Goal: Navigation & Orientation: Find specific page/section

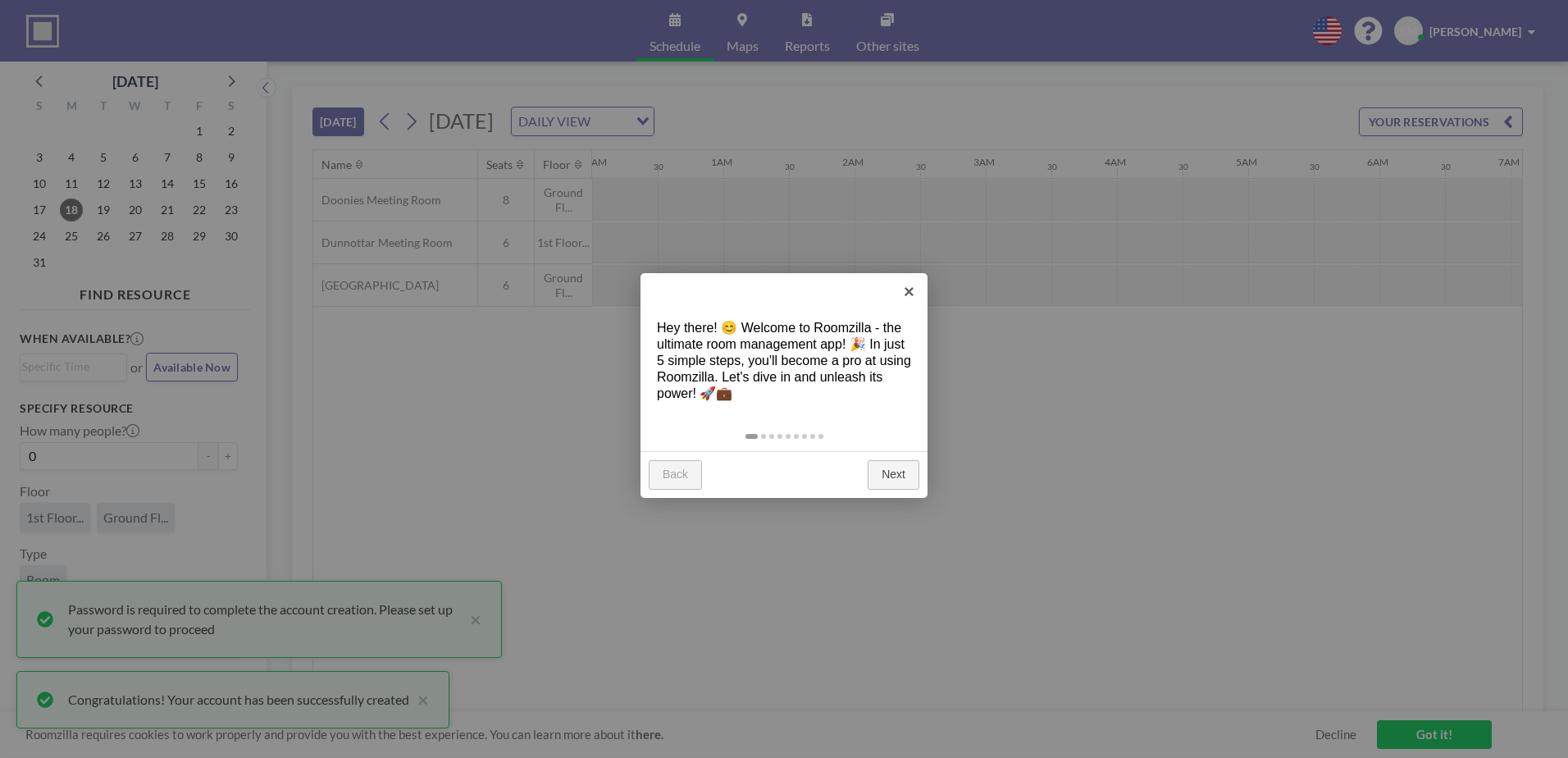
scroll to position [0, 1706]
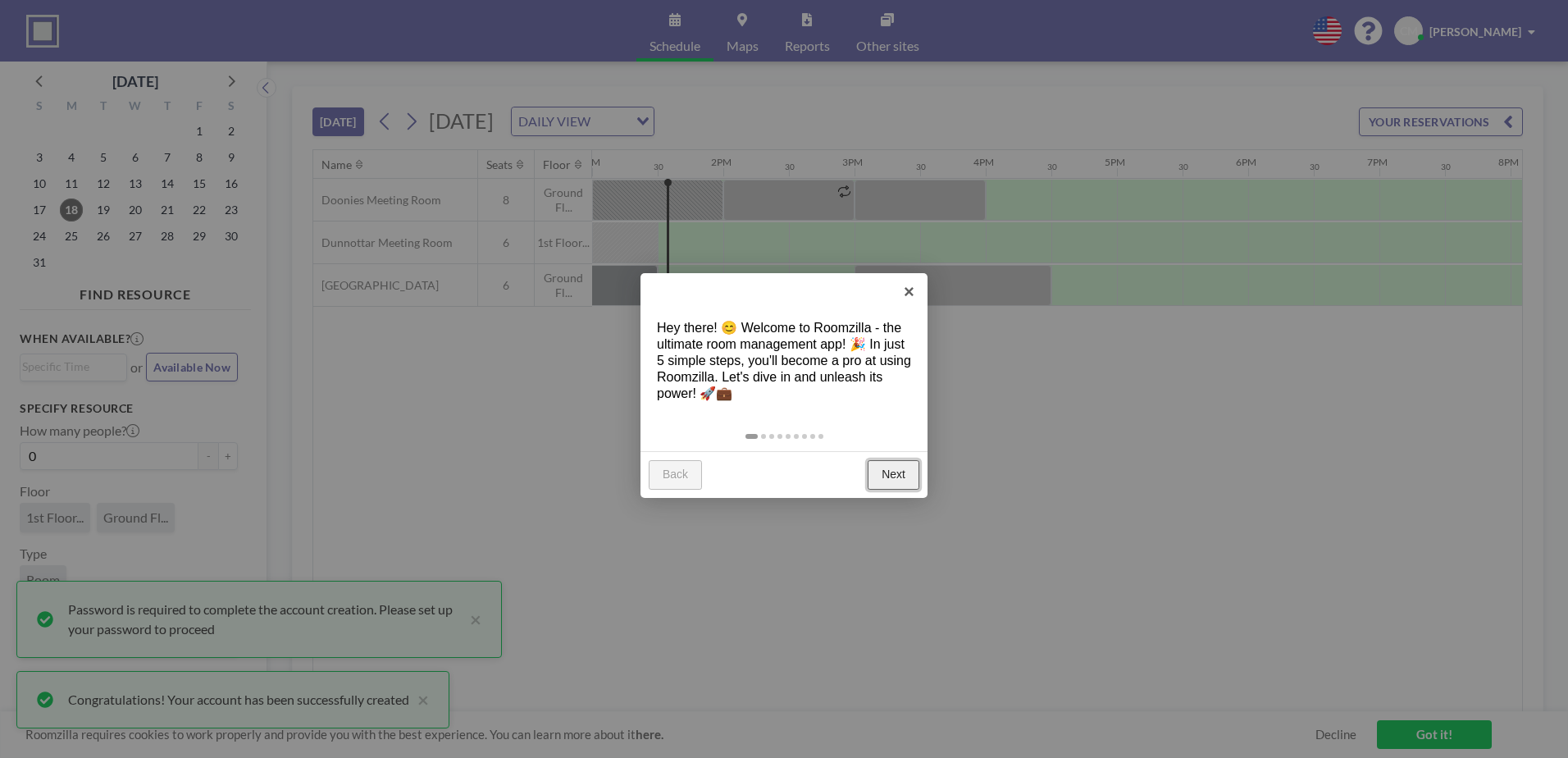
click at [886, 474] on link "Next" at bounding box center [893, 475] width 51 height 30
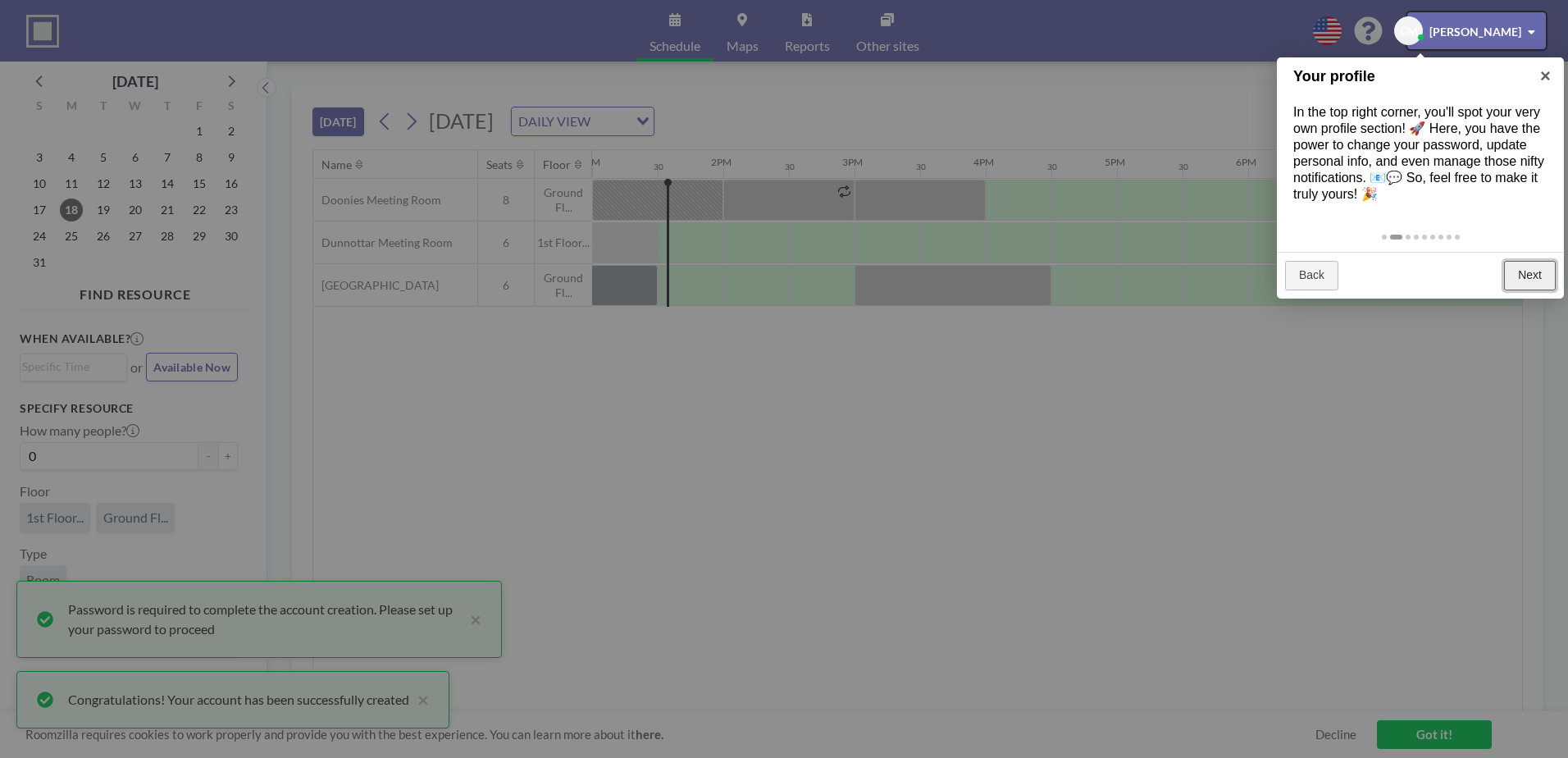
click at [1540, 280] on link "Next" at bounding box center [1529, 275] width 51 height 30
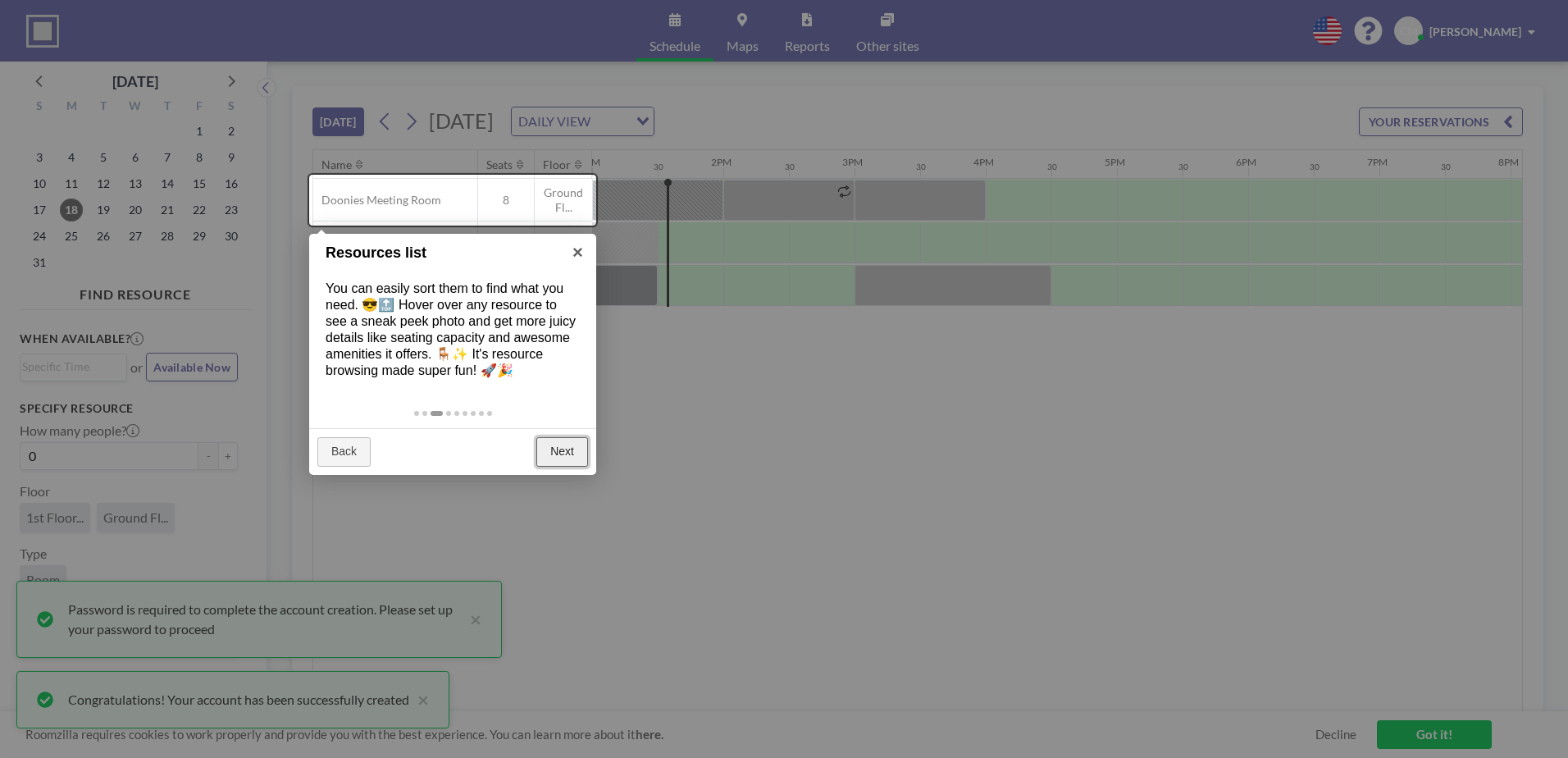
click at [562, 458] on link "Next" at bounding box center [561, 451] width 51 height 30
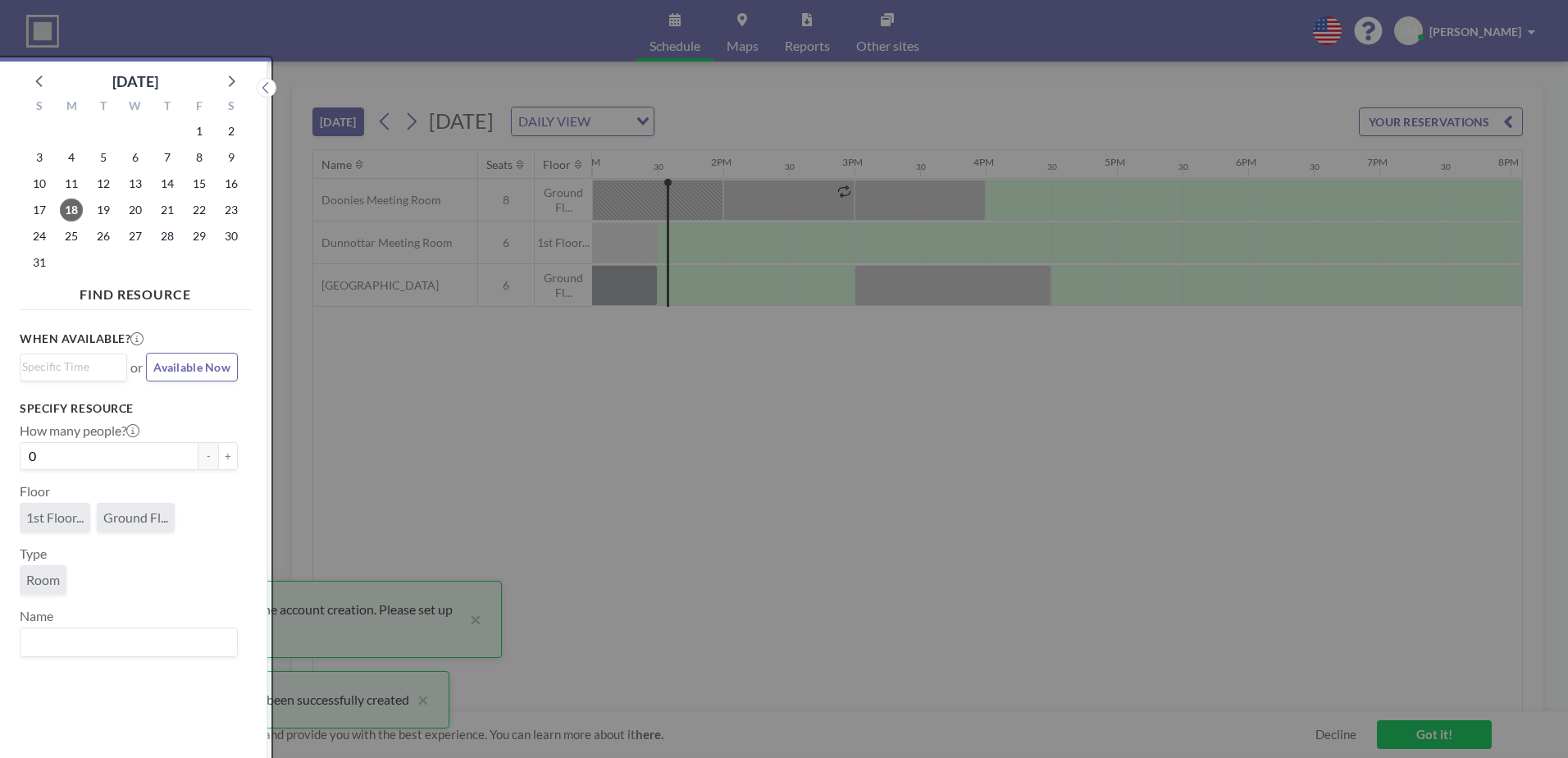
scroll to position [5, 0]
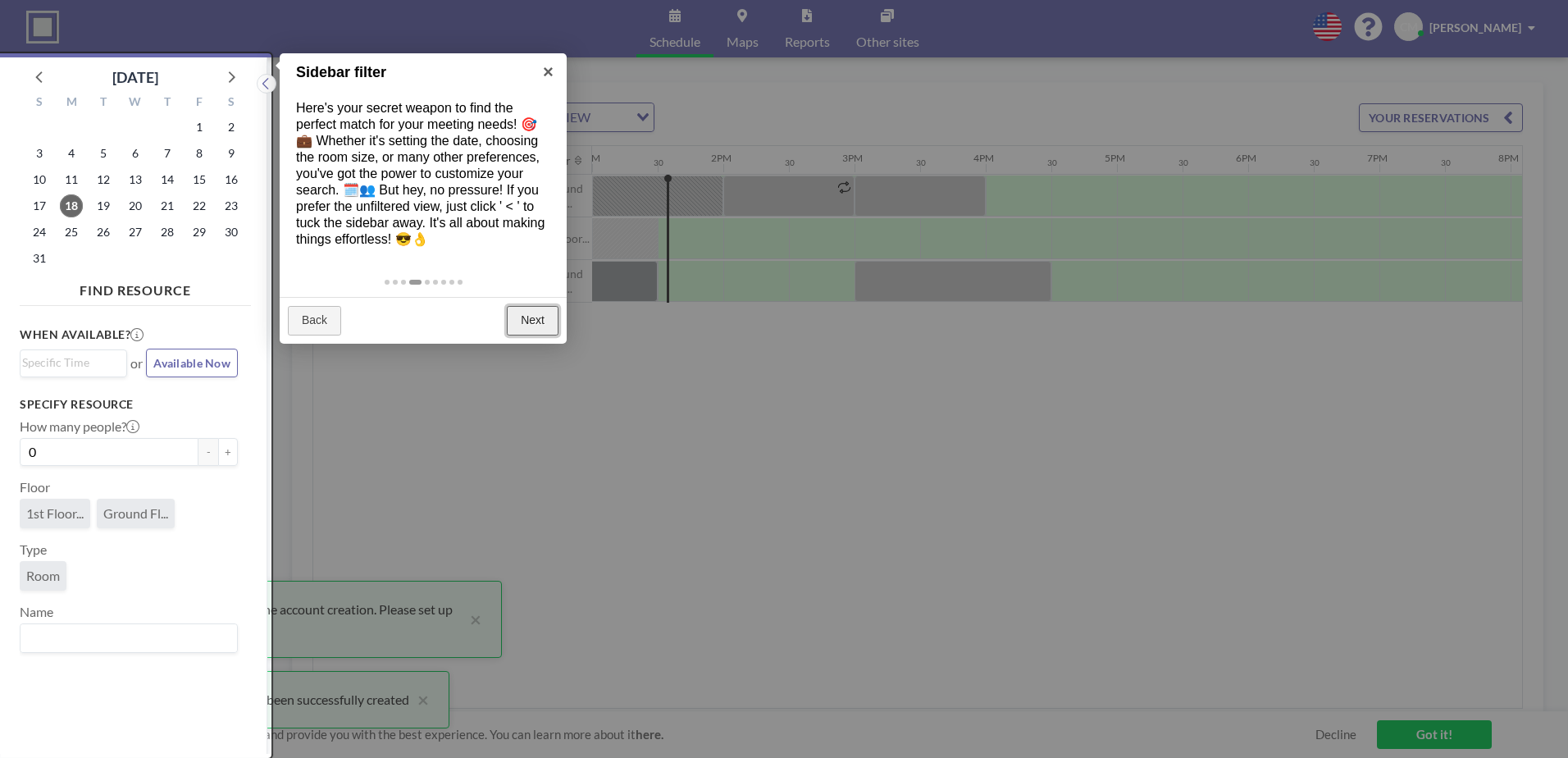
click at [533, 317] on link "Next" at bounding box center [532, 320] width 51 height 30
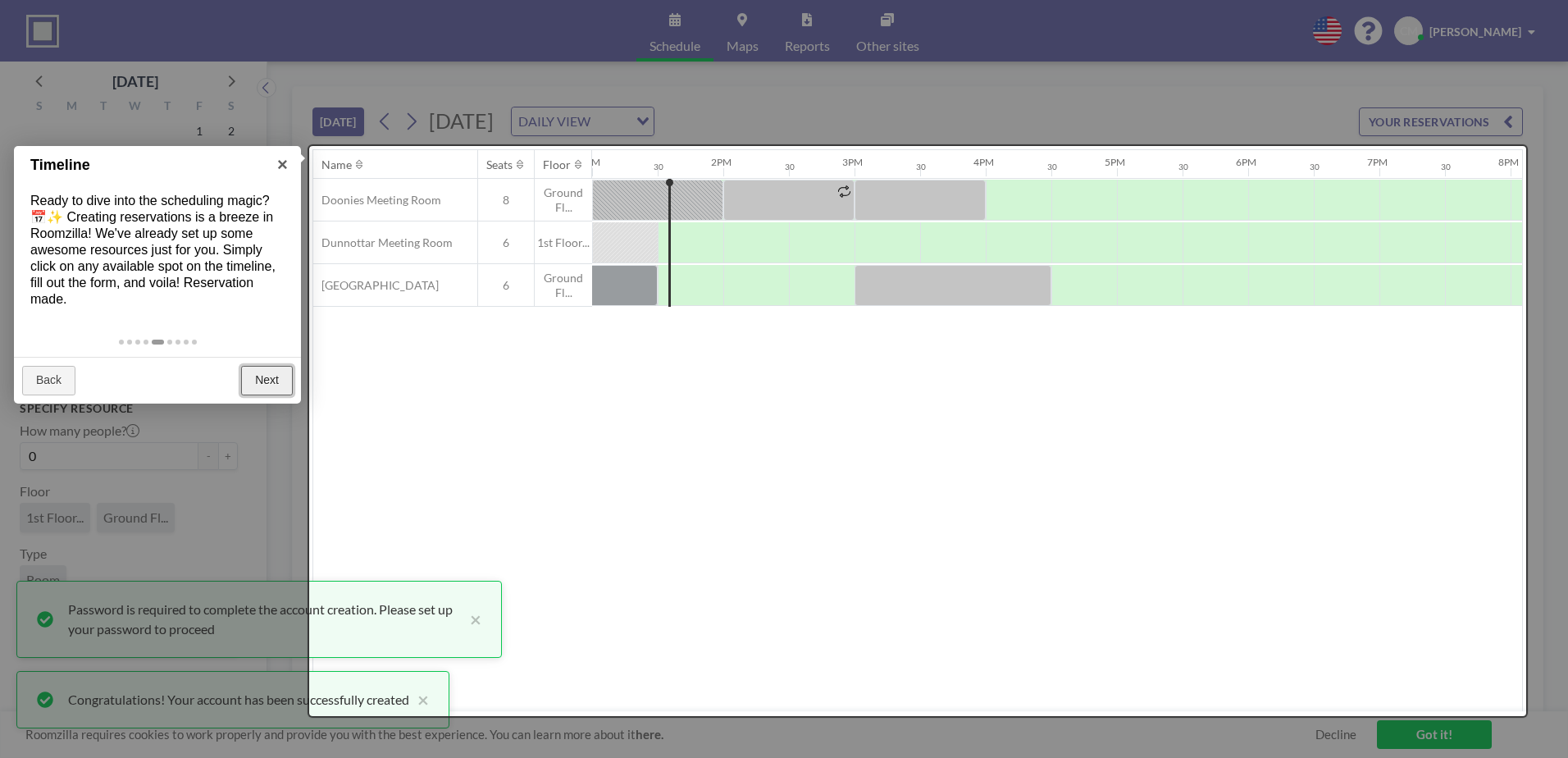
click at [260, 385] on link "Next" at bounding box center [266, 380] width 51 height 30
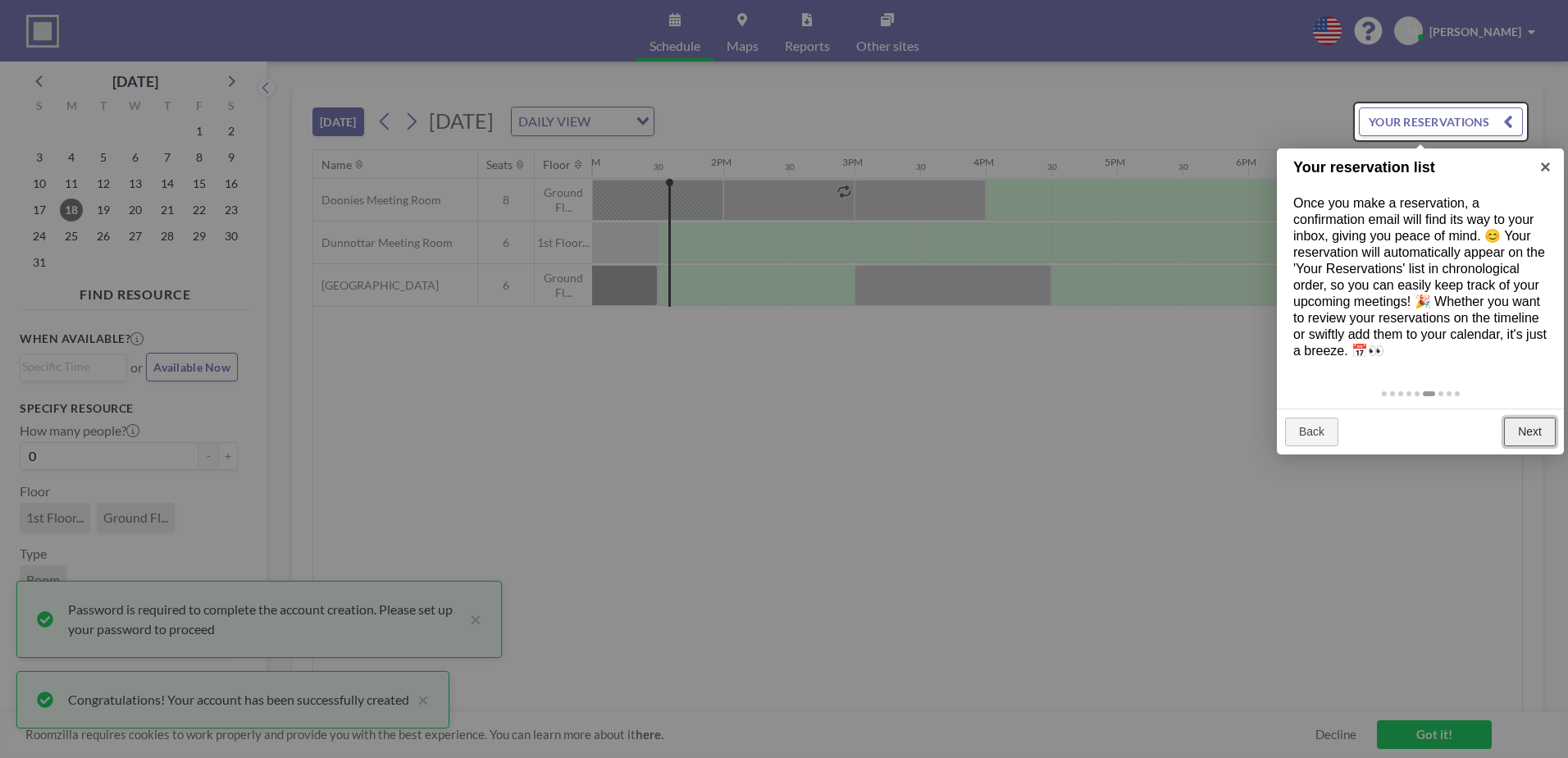
click at [1535, 436] on link "Next" at bounding box center [1529, 431] width 51 height 30
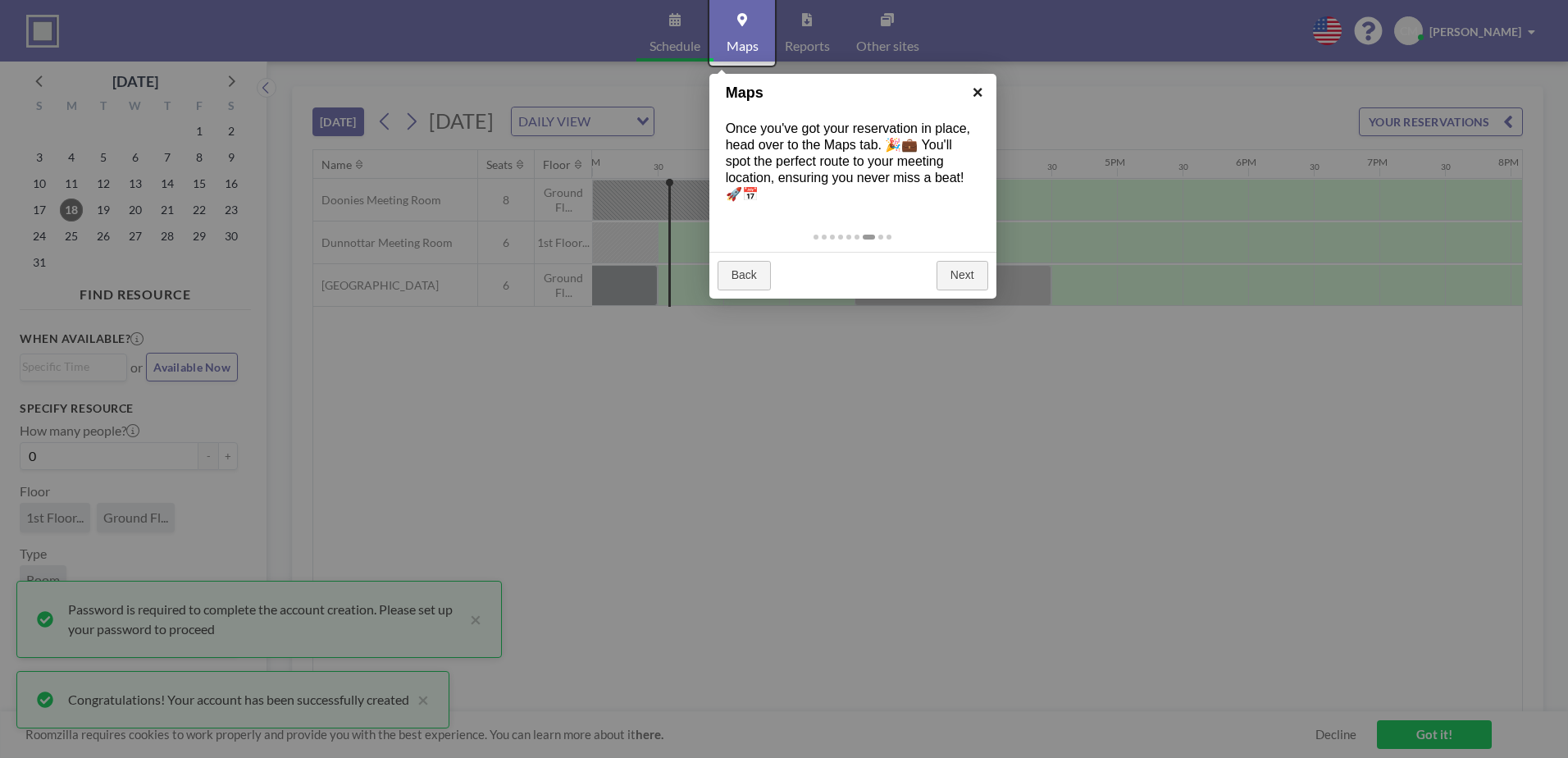
click at [973, 92] on link "×" at bounding box center [978, 92] width 37 height 37
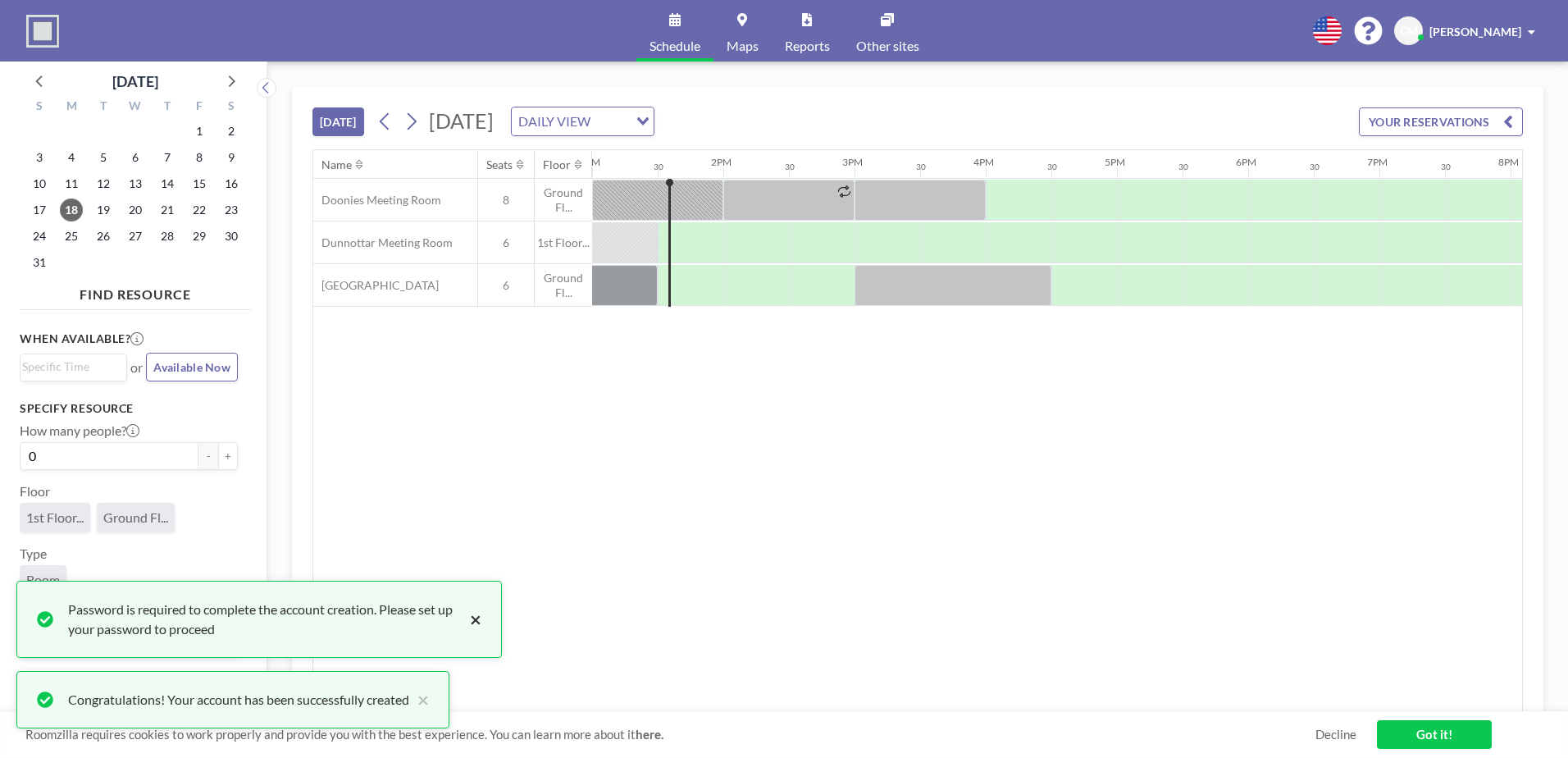
click at [476, 621] on button "×" at bounding box center [472, 619] width 20 height 40
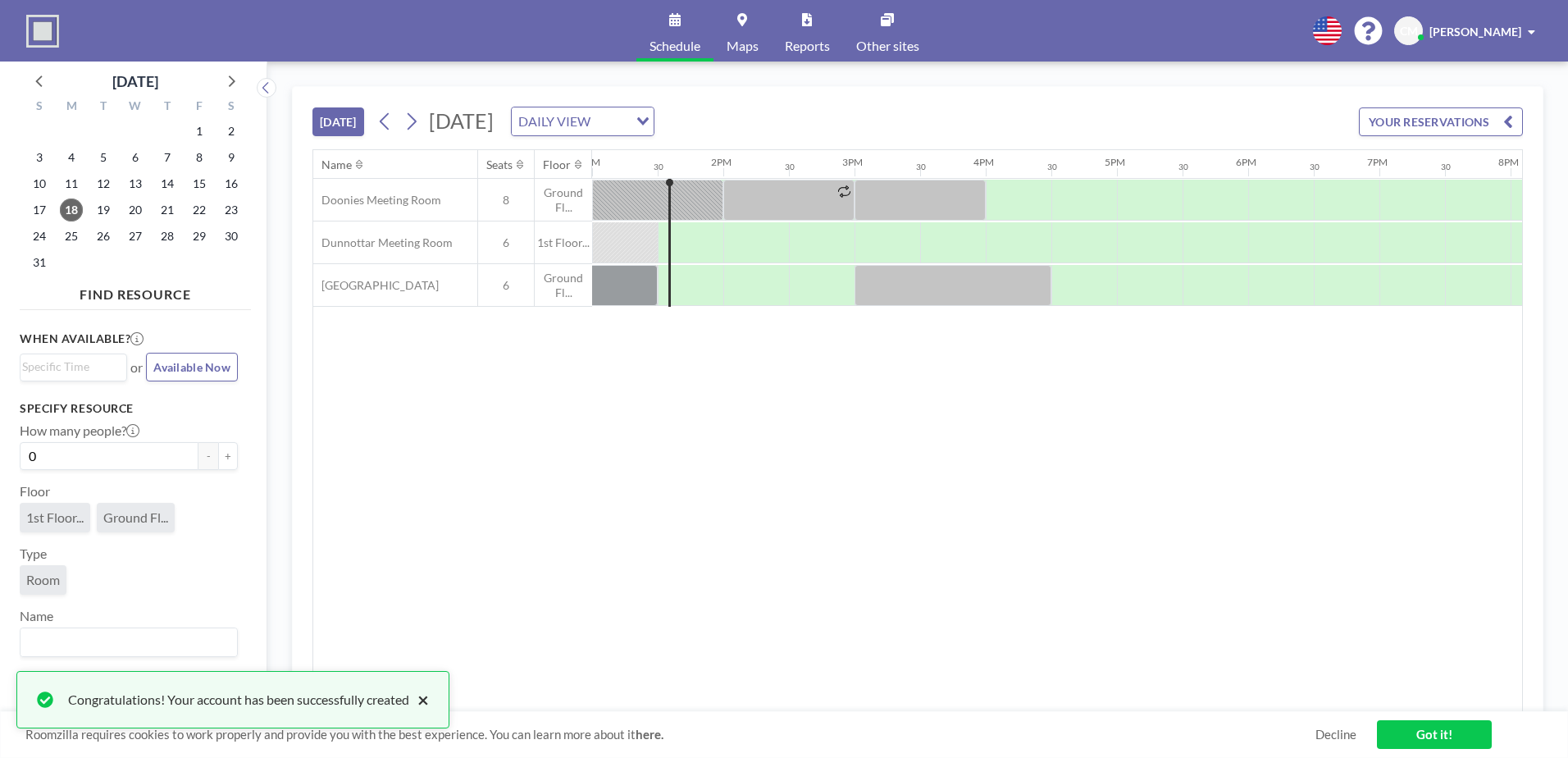
click at [429, 704] on button "×" at bounding box center [419, 699] width 20 height 20
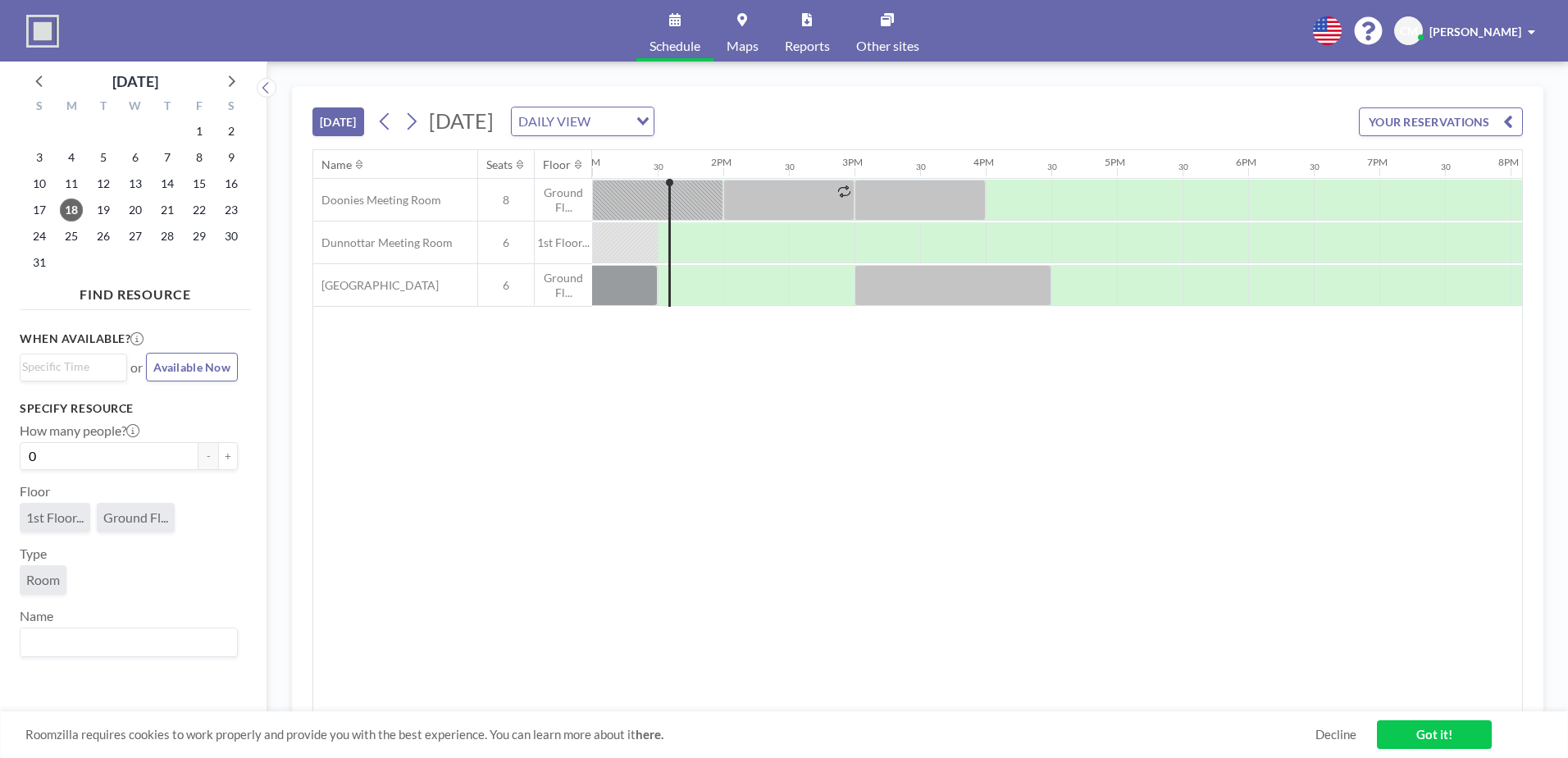
click at [511, 458] on div "Name Seats Floor 12AM 30 1AM 30 2AM 30 3AM 30 4AM 30 5AM 30 6AM 30 7AM 30 8AM 3…" at bounding box center [917, 430] width 1209 height 561
click at [1430, 726] on link "Got it!" at bounding box center [1433, 735] width 115 height 29
click at [747, 19] on icon at bounding box center [742, 20] width 10 height 14
